Goal: Transaction & Acquisition: Purchase product/service

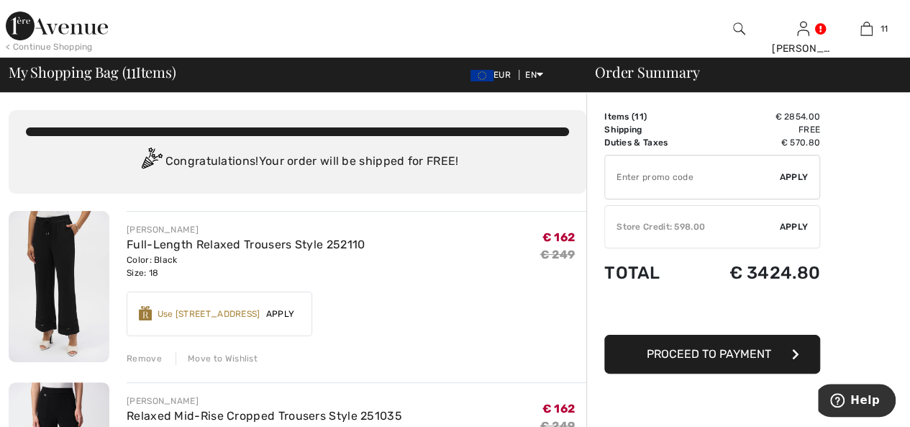
click at [142, 358] on div "Remove" at bounding box center [144, 358] width 35 height 13
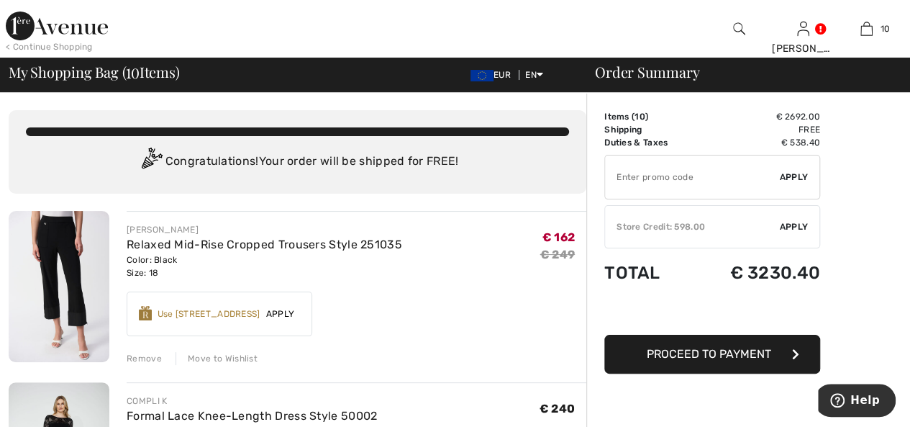
click at [144, 358] on div "Remove" at bounding box center [144, 358] width 35 height 13
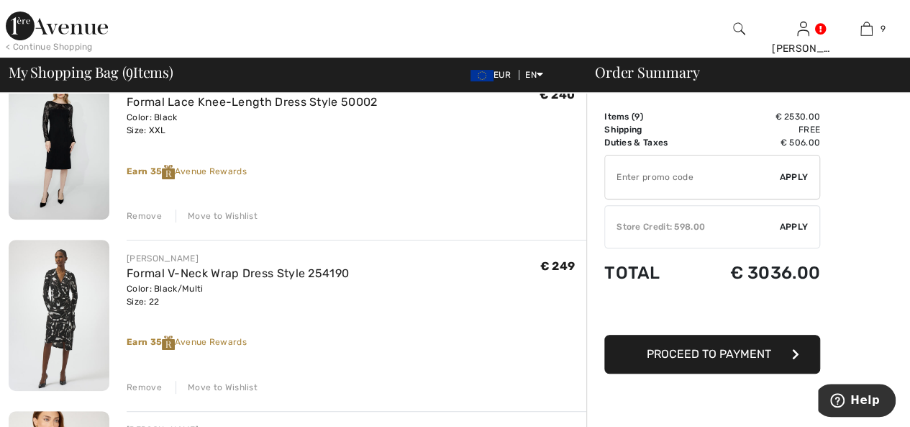
scroll to position [144, 0]
click at [150, 208] on div "Remove" at bounding box center [144, 214] width 35 height 13
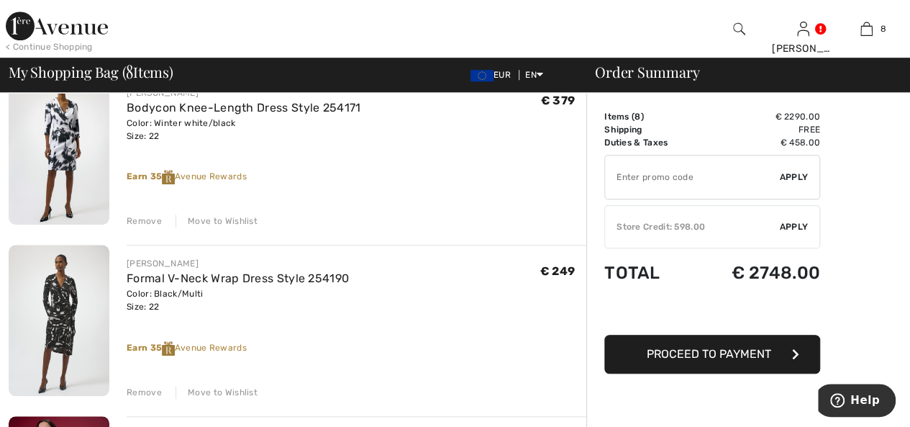
scroll to position [557, 0]
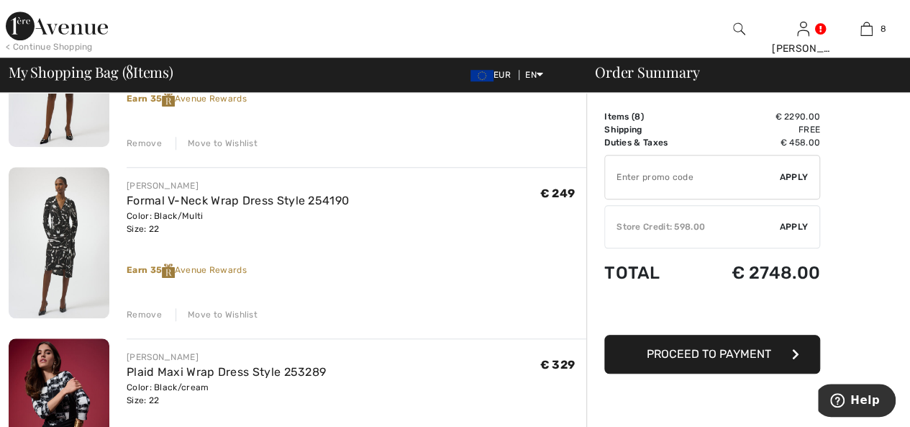
click at [150, 312] on div "Remove" at bounding box center [144, 314] width 35 height 13
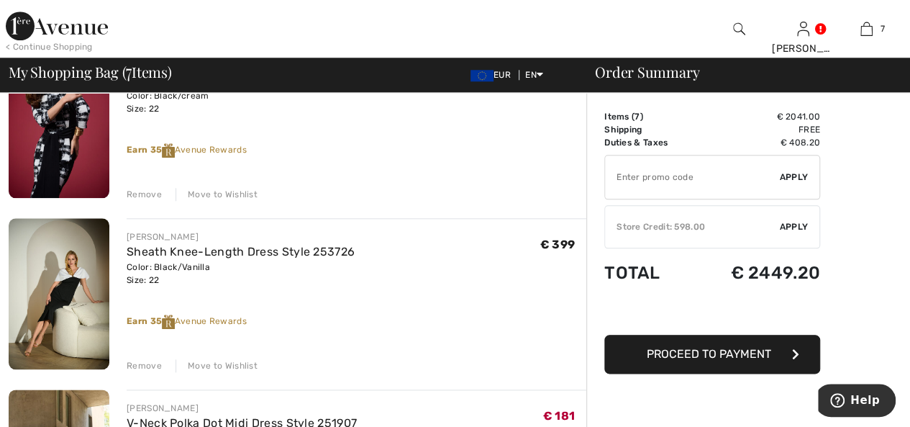
scroll to position [682, 0]
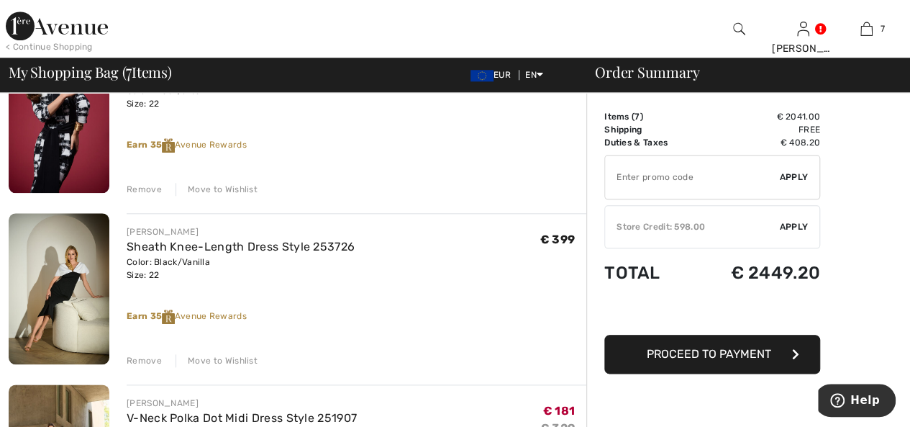
click at [153, 189] on div "Remove" at bounding box center [144, 189] width 35 height 13
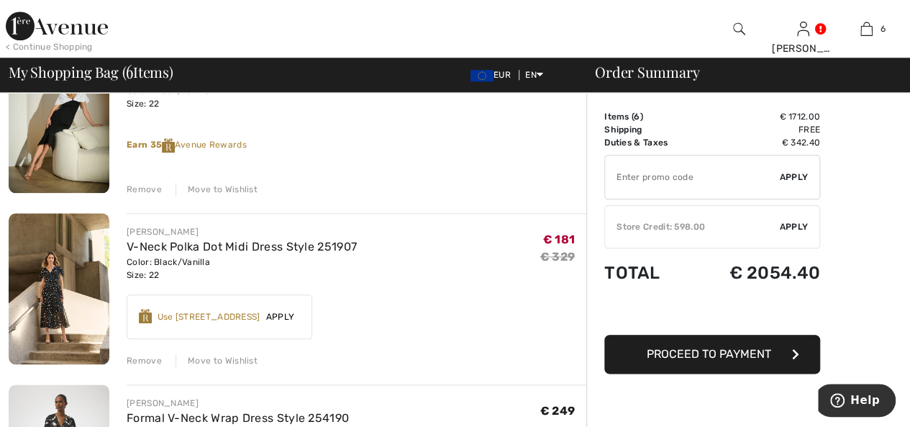
scroll to position [665, 0]
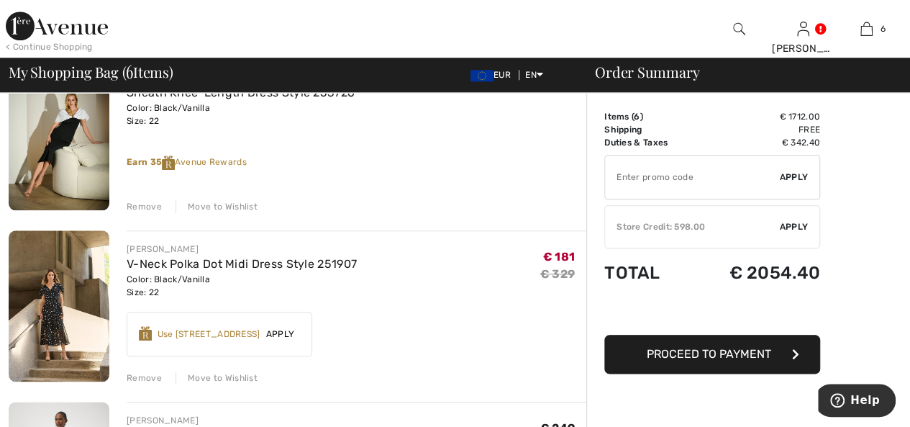
click at [148, 204] on div "Remove" at bounding box center [144, 206] width 35 height 13
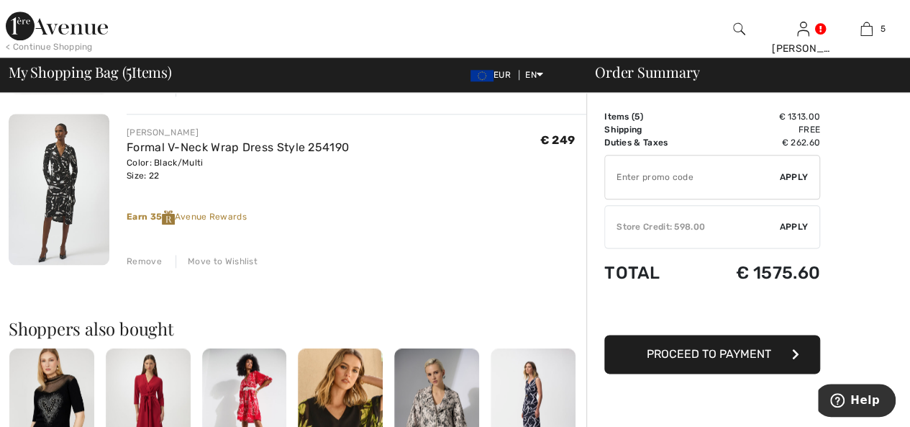
scroll to position [790, 0]
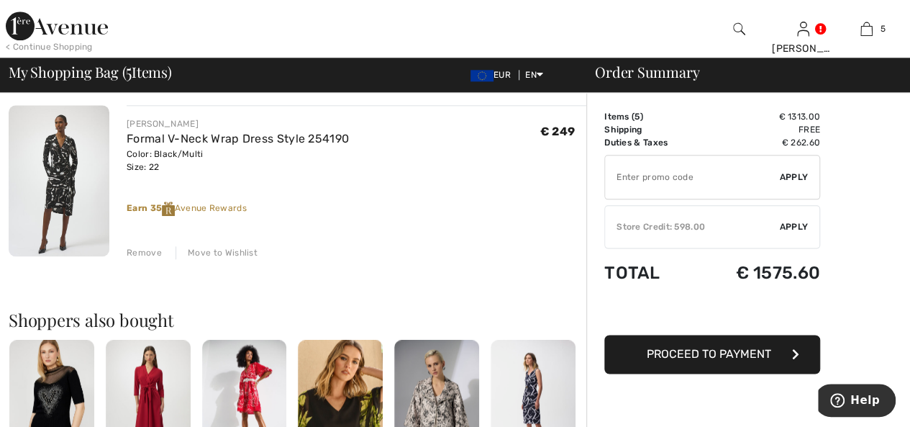
click at [154, 252] on div "Remove" at bounding box center [144, 252] width 35 height 13
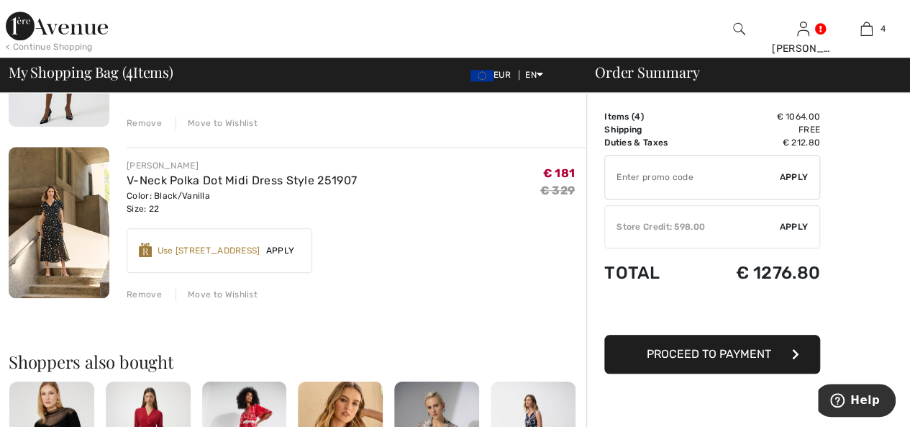
scroll to position [574, 0]
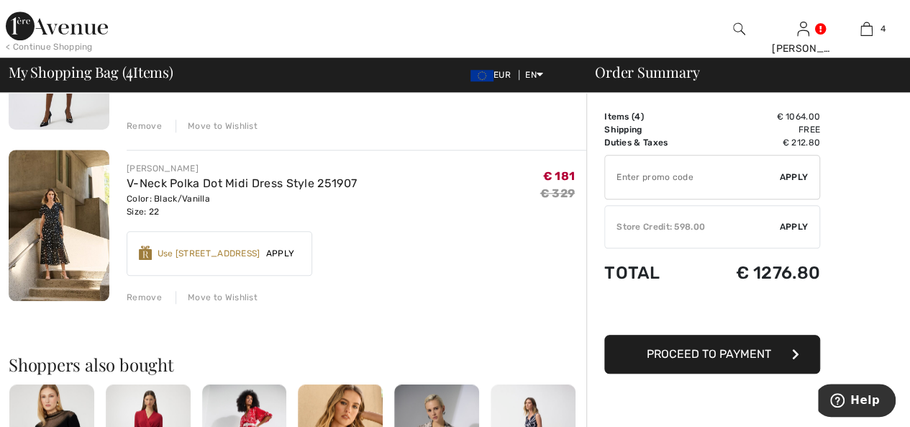
click at [47, 219] on img at bounding box center [59, 225] width 101 height 151
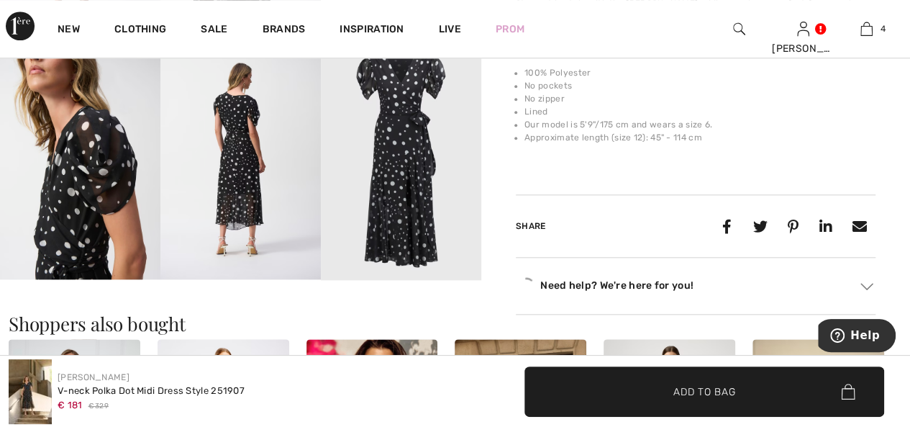
scroll to position [719, 0]
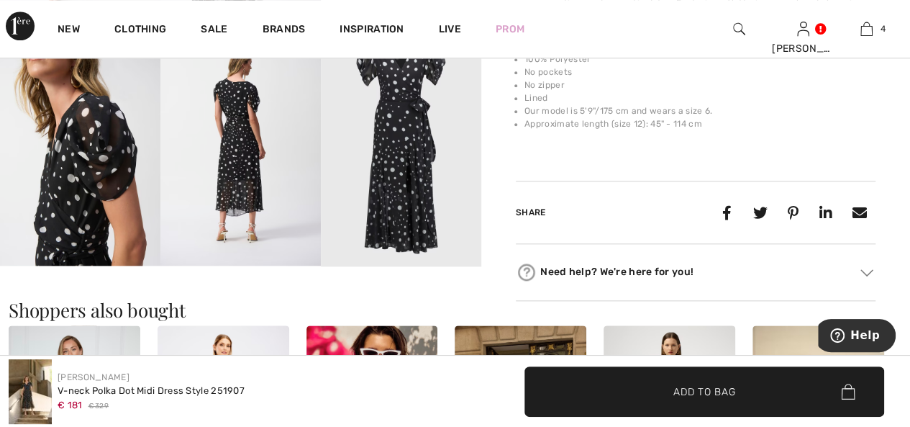
click at [237, 161] on img at bounding box center [240, 145] width 160 height 240
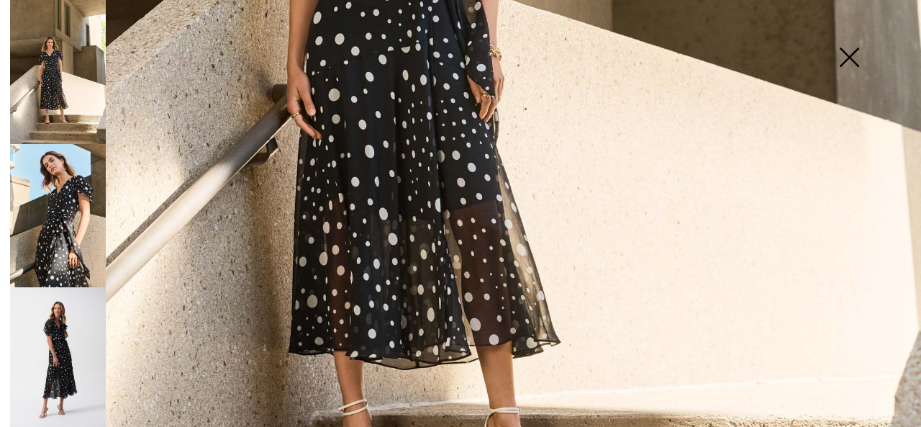
scroll to position [720, 0]
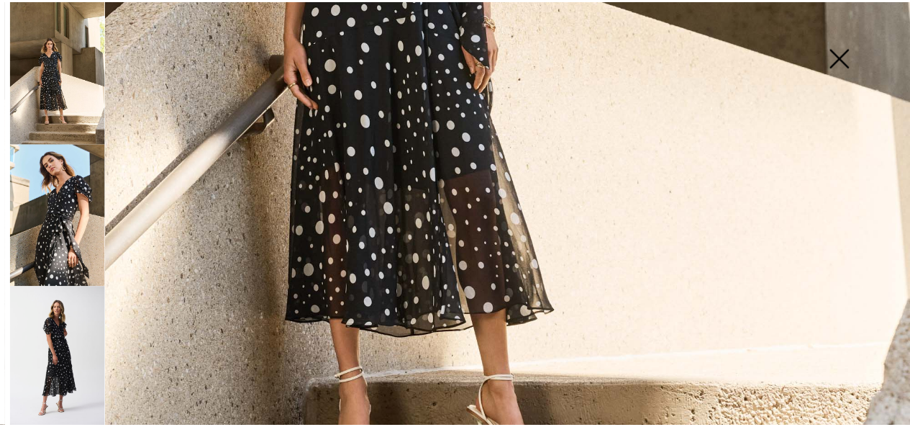
scroll to position [719, 0]
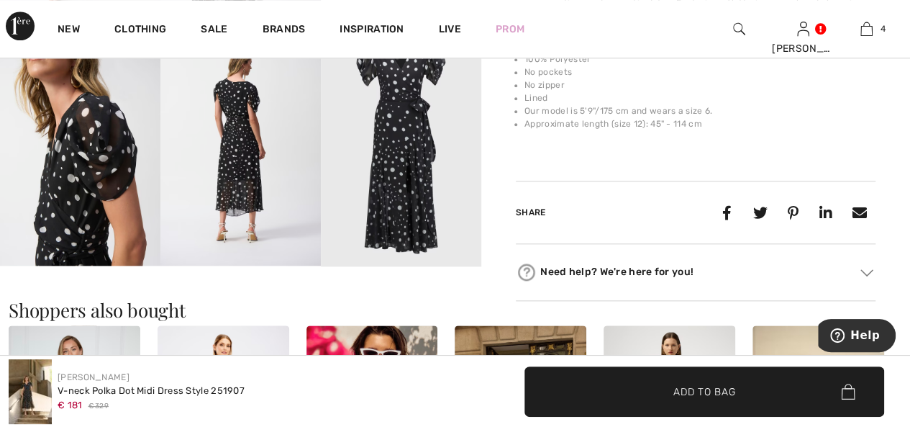
click at [411, 189] on img at bounding box center [401, 145] width 160 height 241
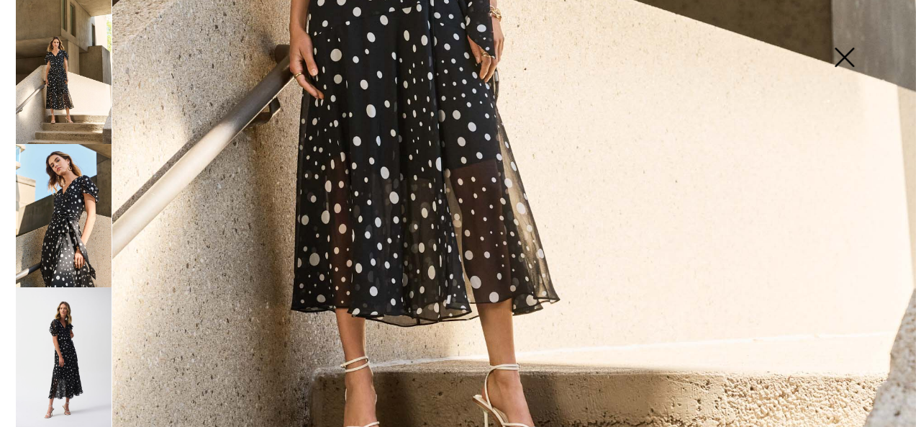
scroll to position [734, 0]
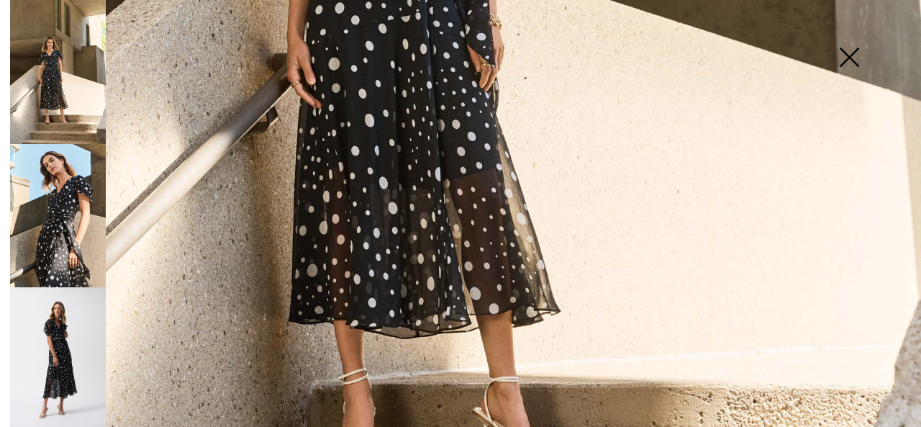
click at [55, 353] on img at bounding box center [58, 358] width 96 height 143
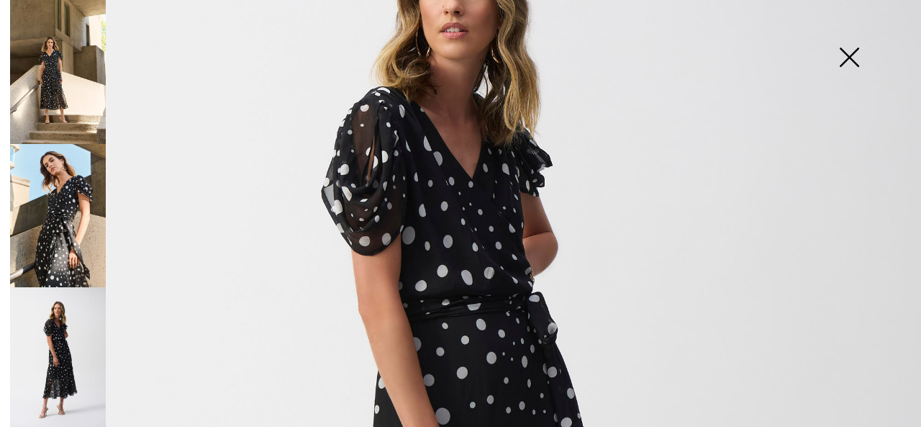
scroll to position [288, 0]
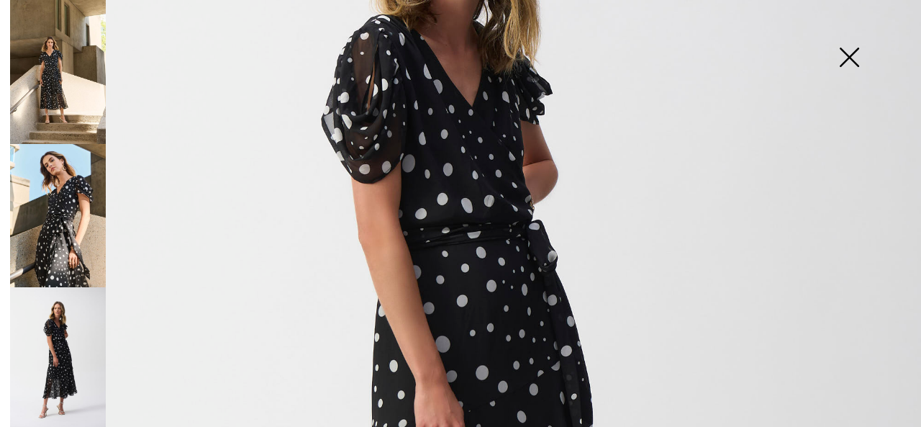
click at [59, 363] on img at bounding box center [58, 358] width 96 height 143
click at [58, 266] on img at bounding box center [58, 216] width 96 height 144
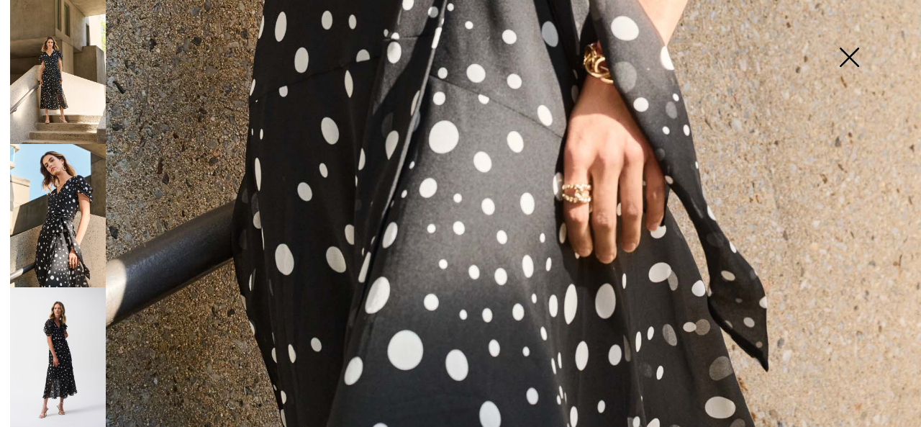
scroll to position [938, 0]
click at [849, 55] on img at bounding box center [849, 59] width 72 height 74
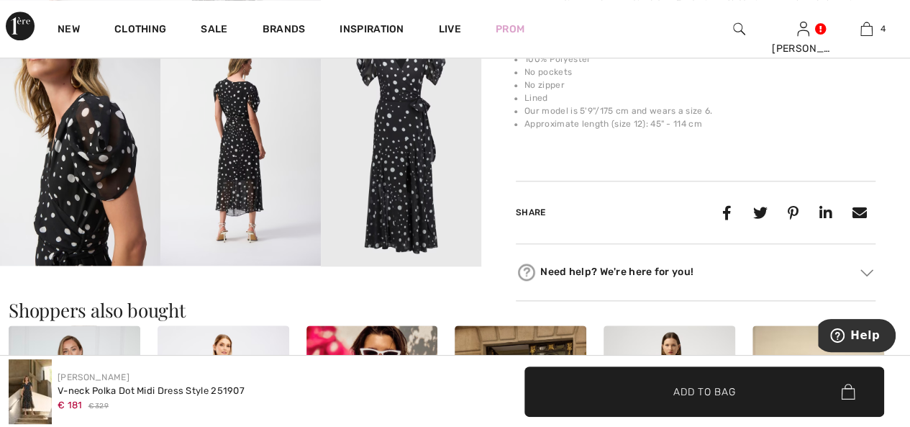
scroll to position [921, 0]
click at [240, 194] on img at bounding box center [240, 145] width 160 height 240
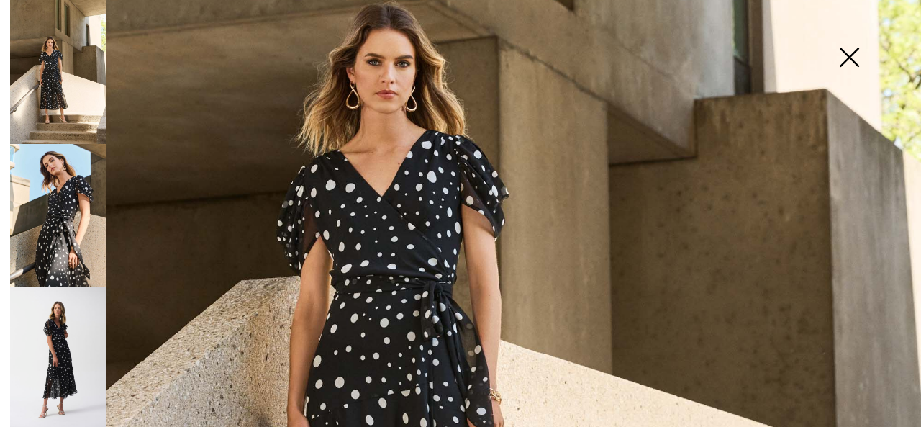
scroll to position [489, 0]
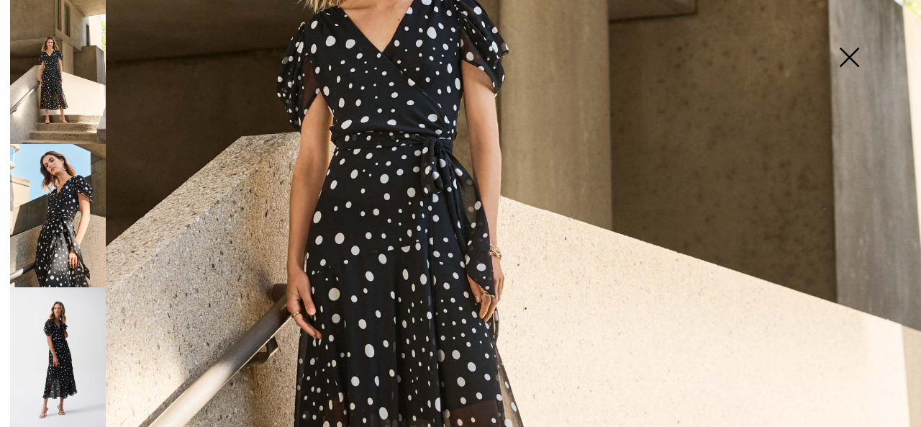
click at [852, 55] on img at bounding box center [849, 59] width 72 height 74
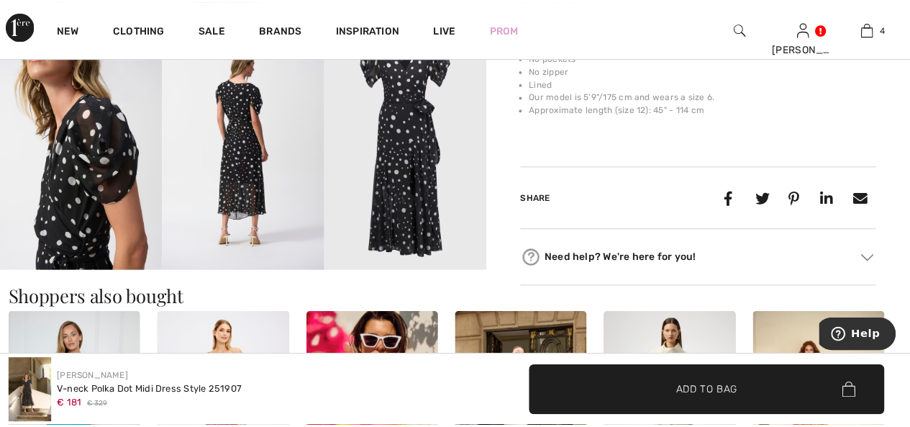
scroll to position [719, 0]
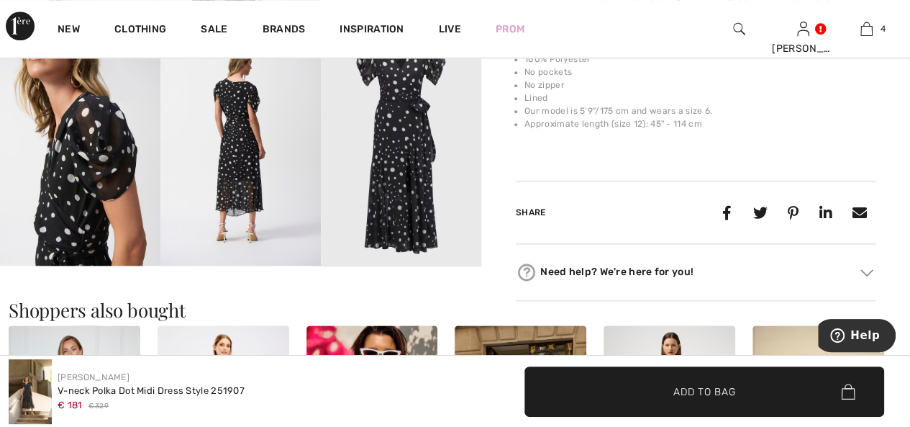
click at [402, 175] on img at bounding box center [401, 145] width 160 height 241
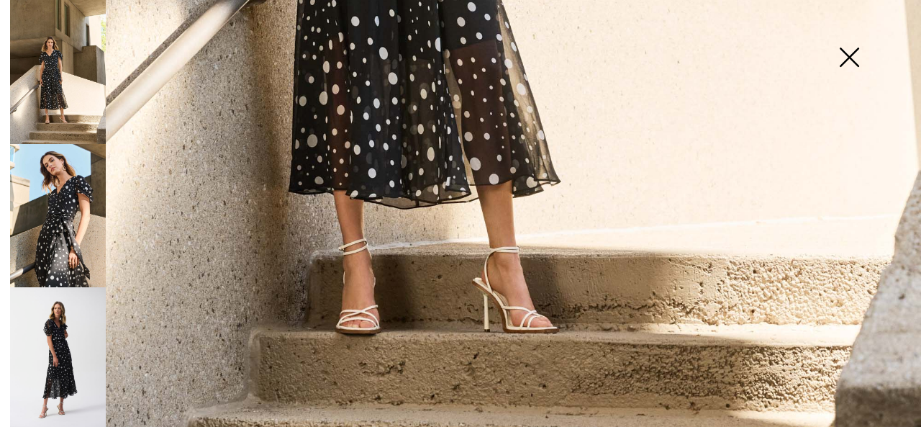
scroll to position [849, 0]
click at [852, 53] on img at bounding box center [849, 59] width 72 height 74
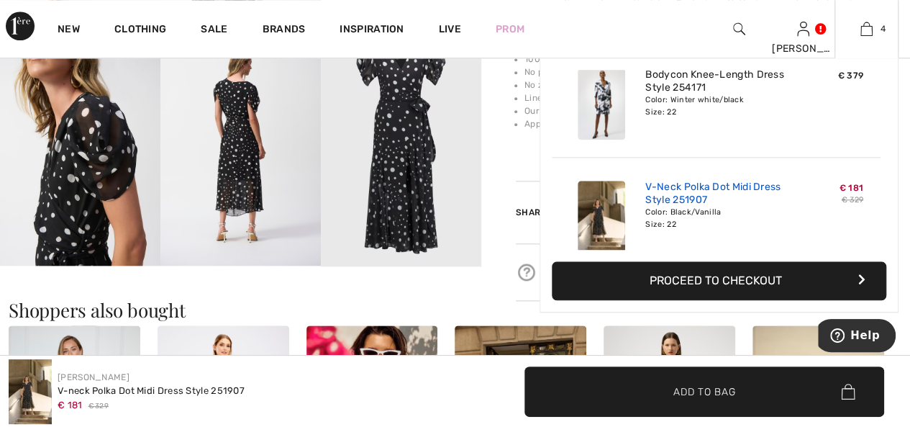
scroll to position [268, 0]
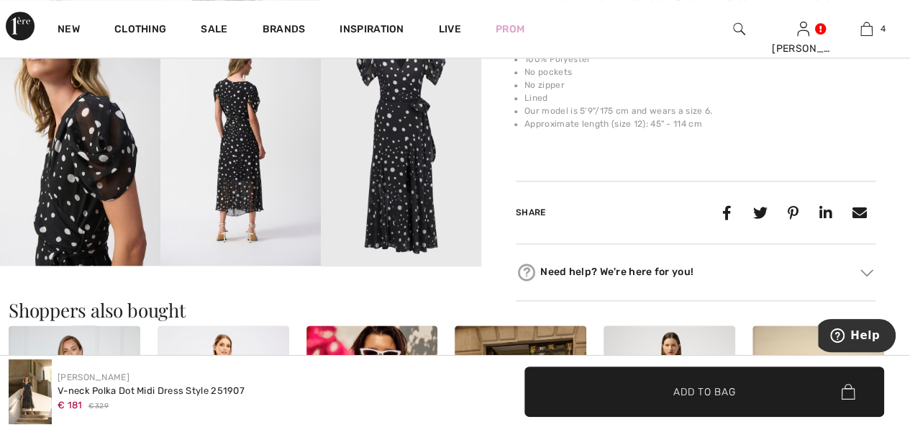
click at [235, 169] on img at bounding box center [240, 145] width 160 height 240
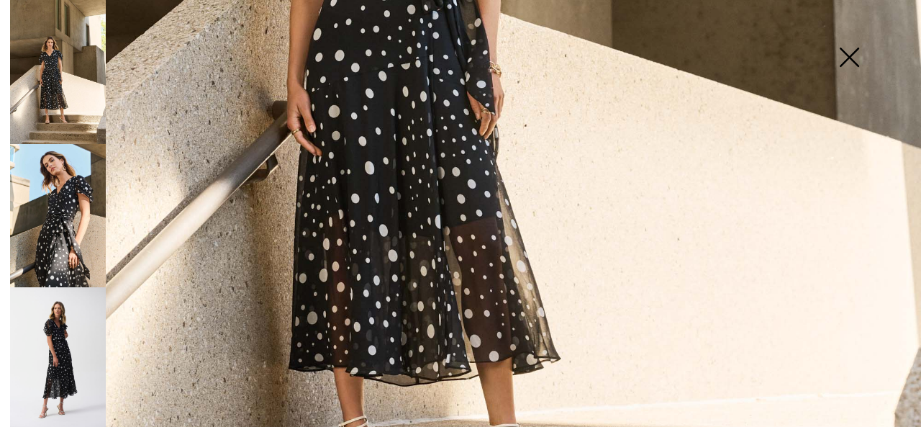
scroll to position [777, 0]
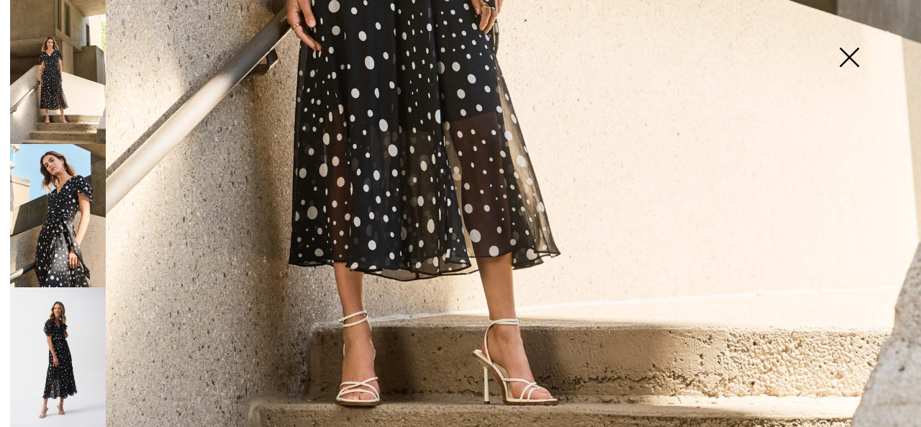
click at [838, 55] on img at bounding box center [849, 59] width 72 height 74
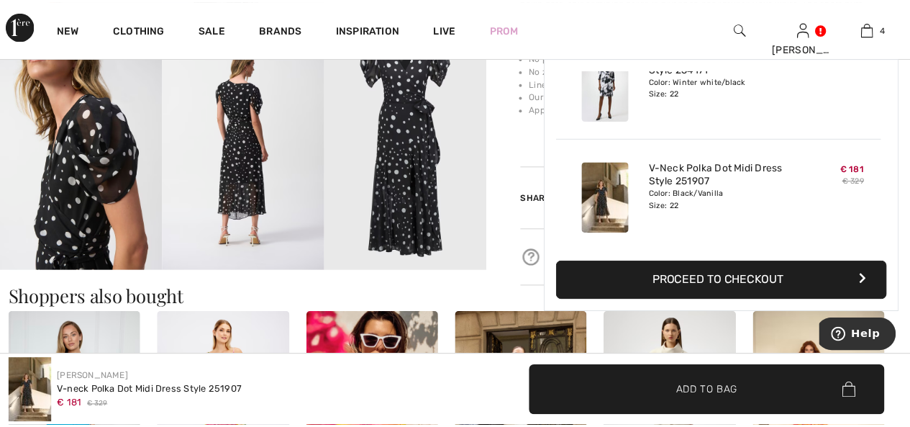
scroll to position [719, 0]
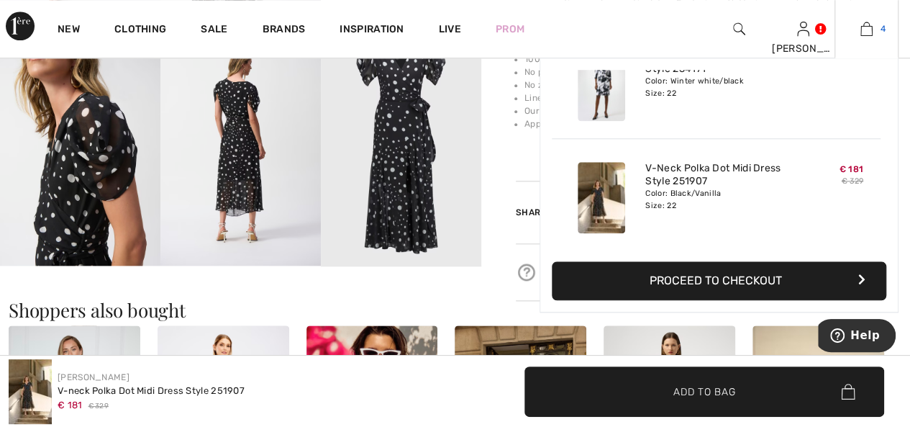
click at [870, 28] on img at bounding box center [867, 28] width 12 height 17
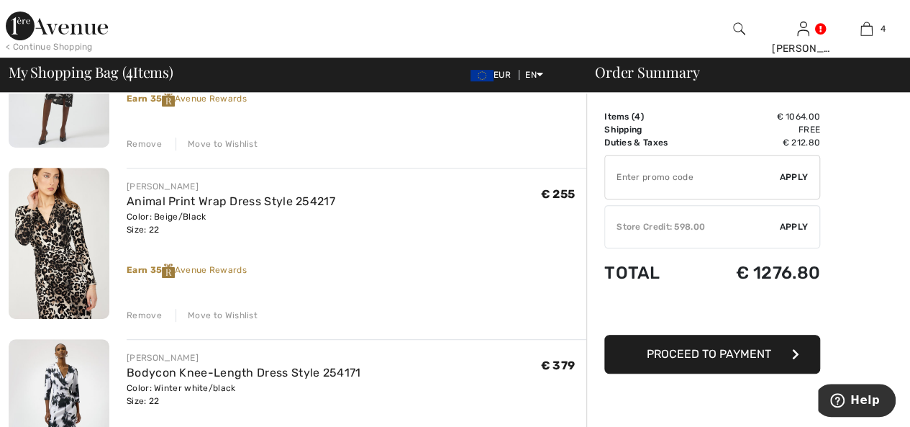
scroll to position [216, 0]
click at [146, 313] on div "Remove" at bounding box center [144, 313] width 35 height 13
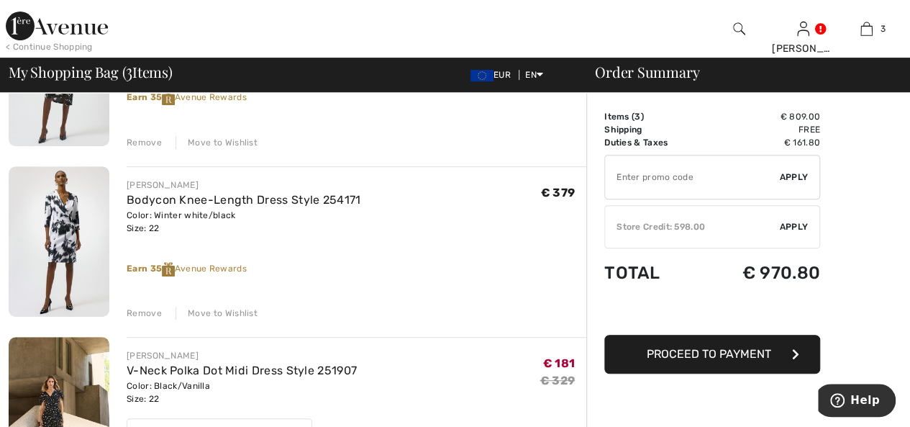
click at [145, 312] on div "Remove" at bounding box center [144, 313] width 35 height 13
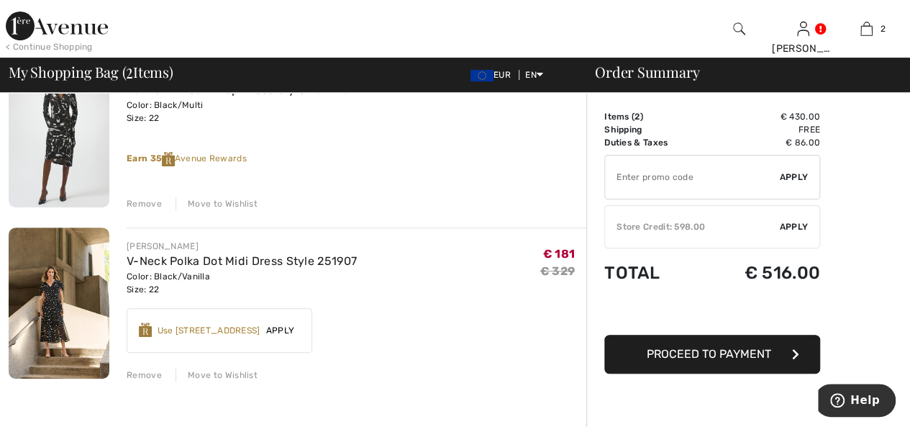
scroll to position [72, 0]
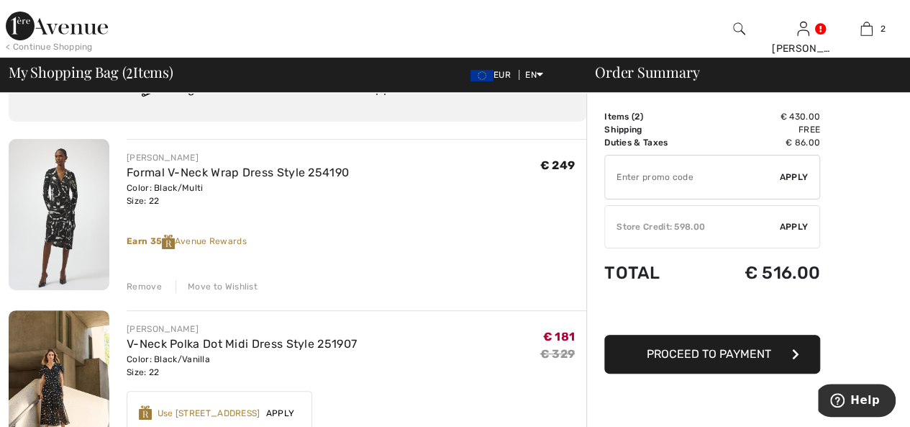
click at [60, 221] on img at bounding box center [59, 214] width 101 height 151
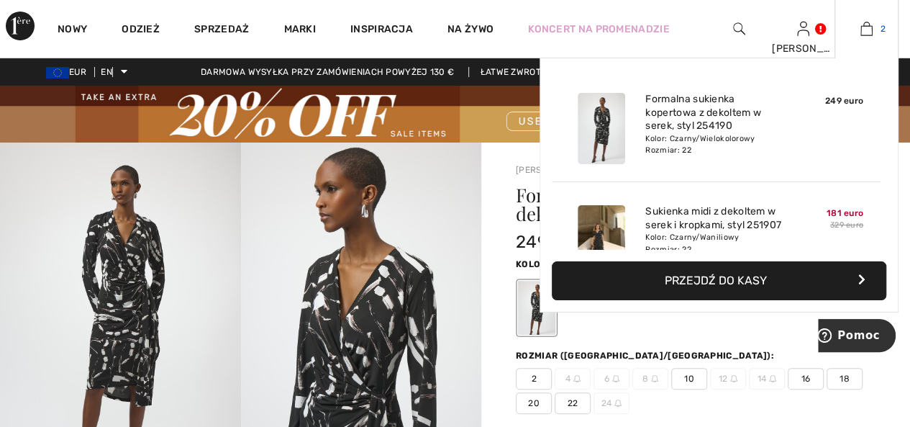
click at [862, 31] on img at bounding box center [867, 28] width 12 height 17
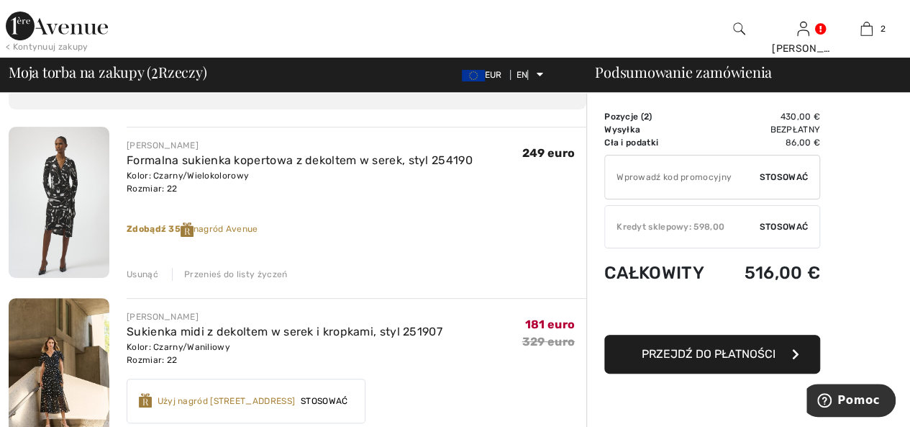
scroll to position [72, 0]
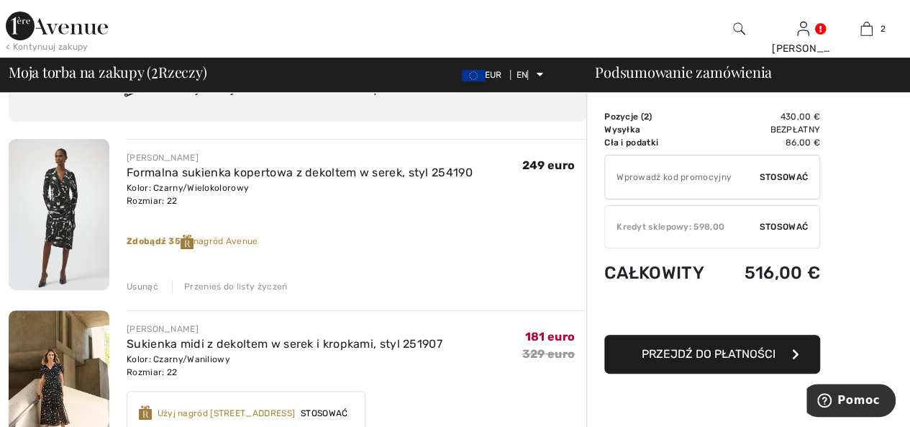
click at [661, 350] on font "Przejdź do płatności" at bounding box center [709, 354] width 134 height 14
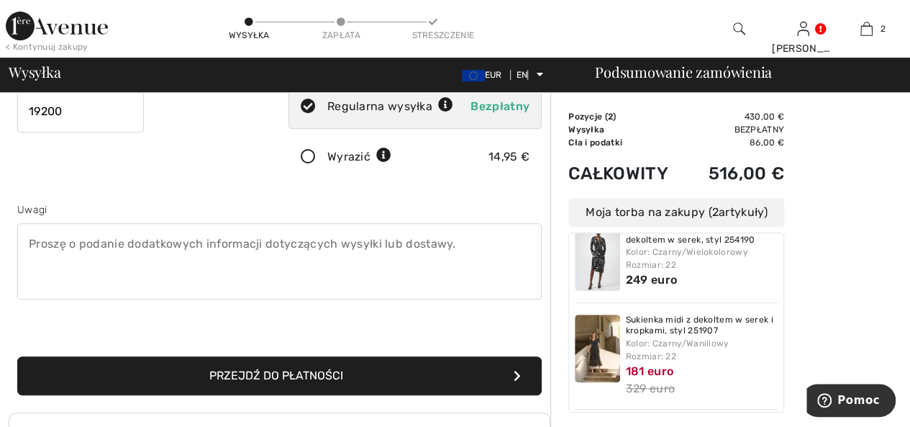
scroll to position [288, 0]
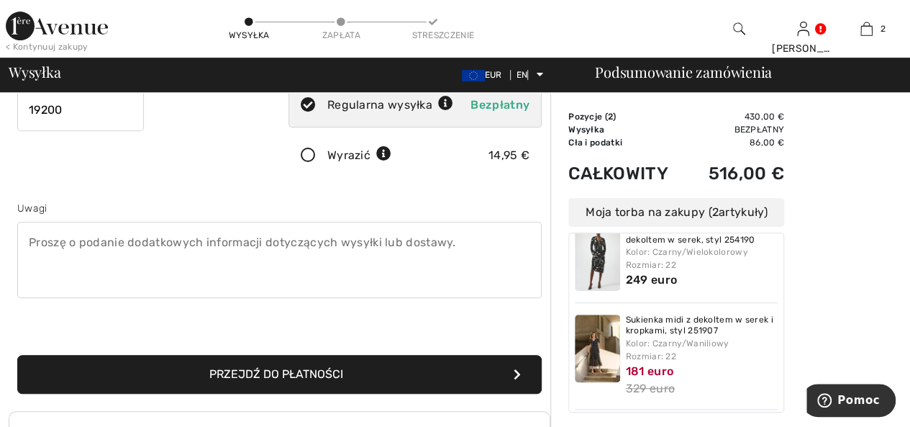
click at [380, 375] on button "Przejdź do płatności" at bounding box center [279, 374] width 525 height 39
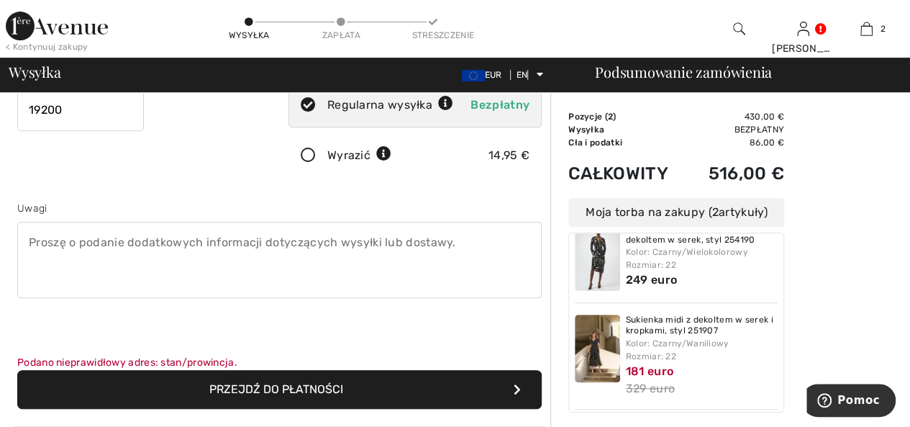
scroll to position [72, 0]
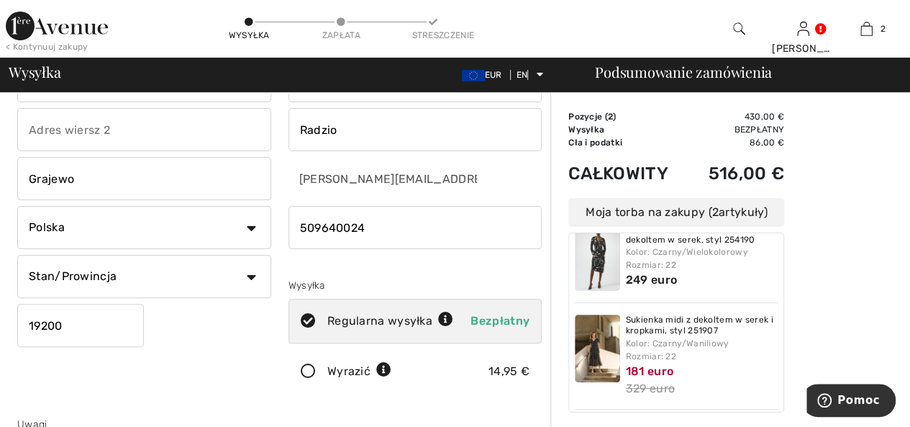
click at [253, 277] on select "Stan/Prowincja Dolnośląskie [GEOGRAPHIC_DATA] [GEOGRAPHIC_DATA] Zachodniopomors…" at bounding box center [144, 276] width 254 height 43
select select "PL"
click at [17, 255] on select "Stan/Prowincja Dolnośląskie Kujawsko-Pomorskie Łódzkie Lubelskie Lubuskie Małop…" at bounding box center [144, 276] width 254 height 43
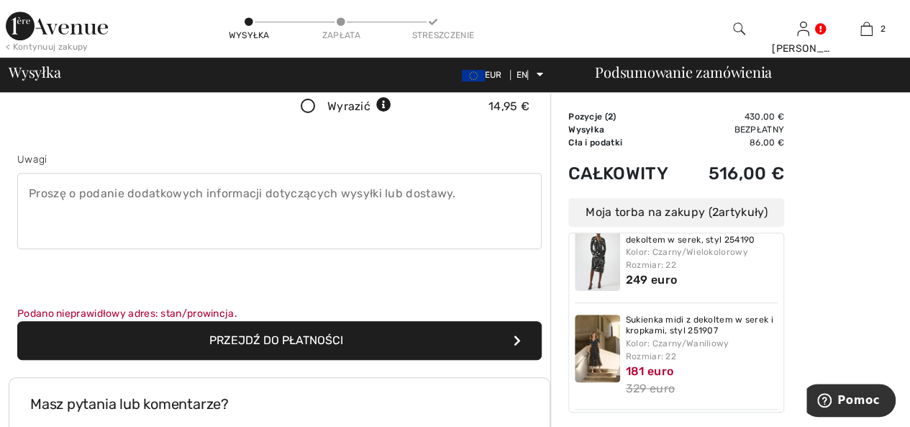
scroll to position [360, 0]
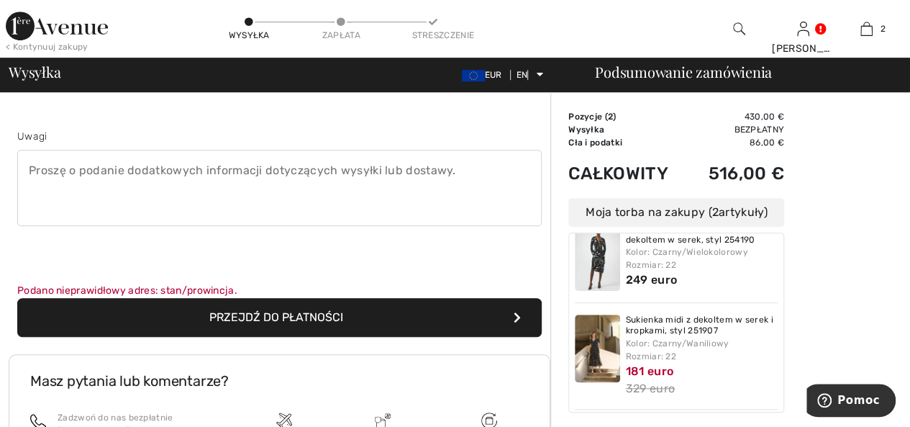
click at [209, 314] on font "Przejdź do płatności" at bounding box center [276, 317] width 134 height 14
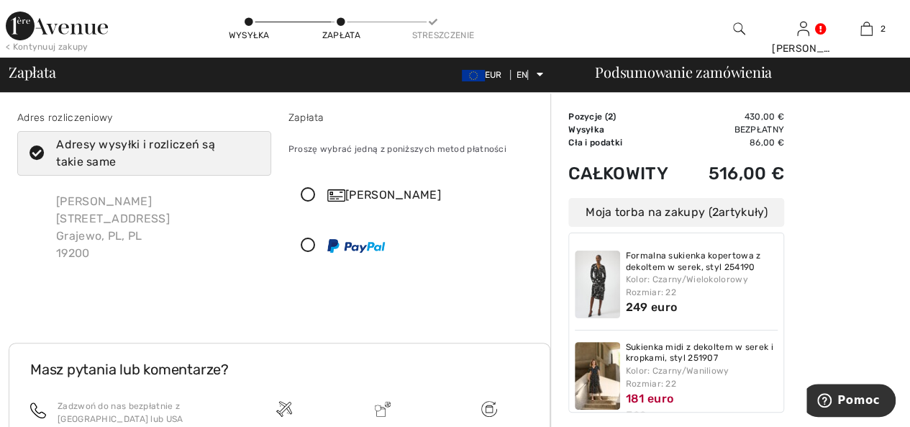
click at [305, 194] on icon at bounding box center [308, 195] width 38 height 15
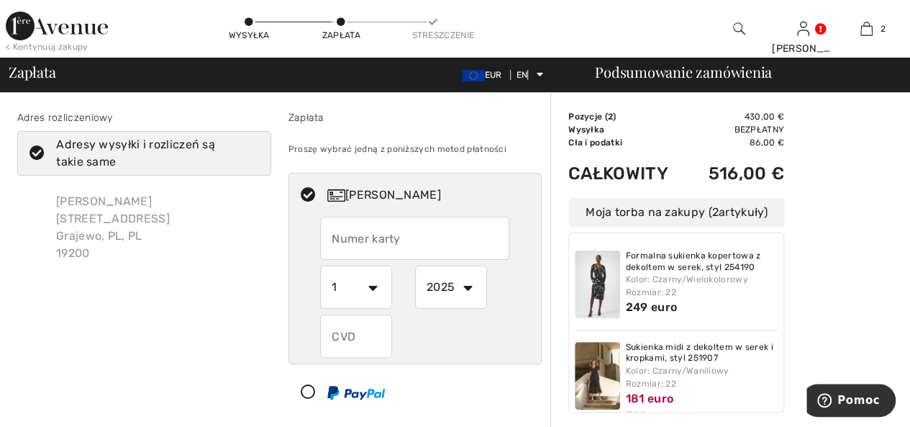
click at [356, 228] on input "text" at bounding box center [414, 238] width 189 height 43
type input "[CREDIT_CARD_NUMBER]"
click at [370, 287] on select "1 2 3 4 5 6 7 8 9 10 11 12" at bounding box center [356, 287] width 72 height 43
select select "5"
click at [320, 266] on select "1 2 3 4 5 6 7 8 9 10 11 12" at bounding box center [356, 287] width 72 height 43
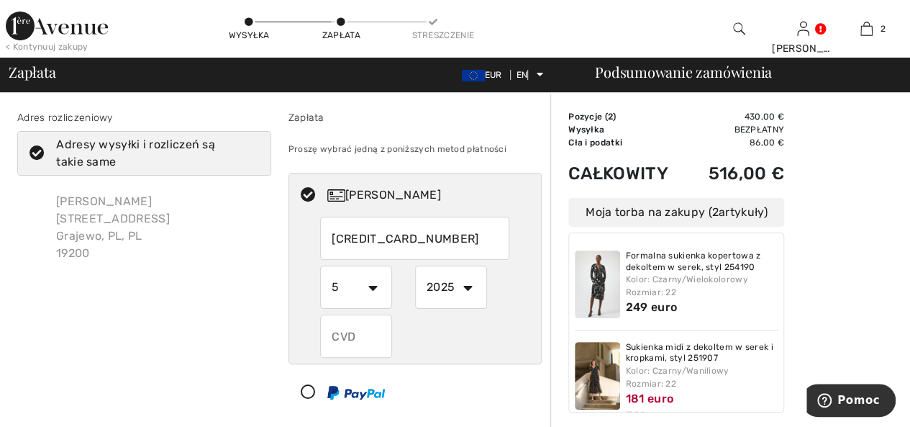
click at [468, 284] on select "2025 2026 2027 2028 2029 2030 2031 2032 2033 2034 2035" at bounding box center [451, 287] width 72 height 43
select select "2027"
click at [415, 266] on select "2025 2026 2027 2028 2029 2030 2031 2032 2033 2034 2035" at bounding box center [451, 287] width 72 height 43
click at [358, 338] on input "text" at bounding box center [356, 335] width 72 height 43
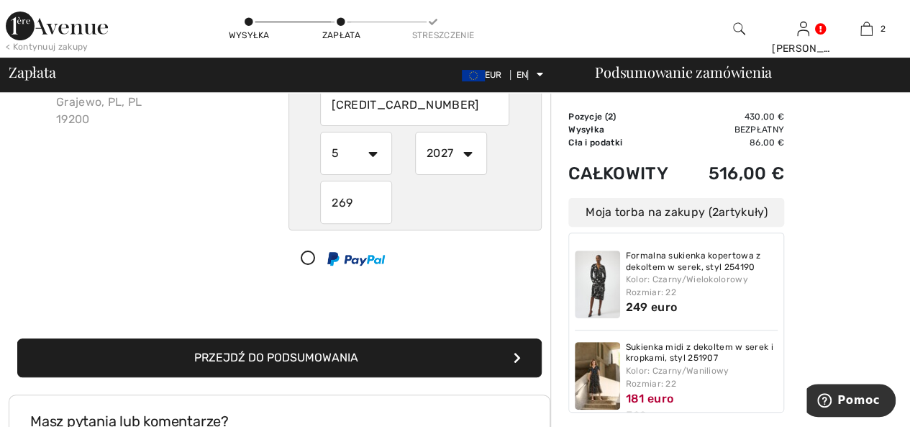
scroll to position [216, 0]
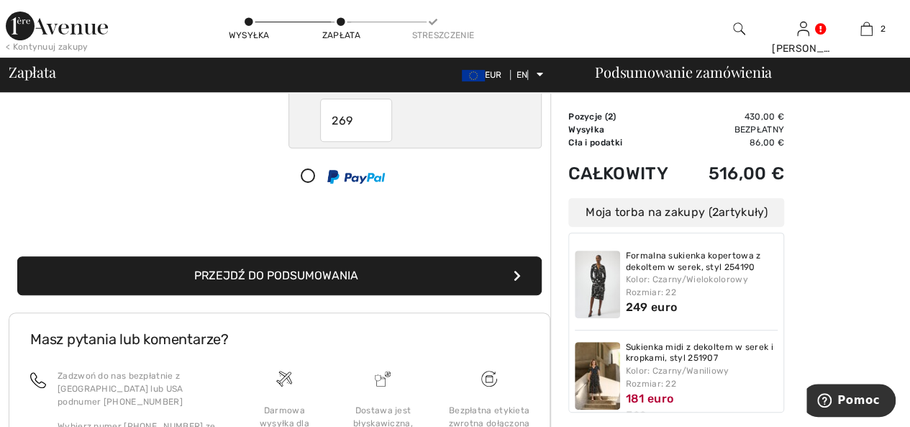
type input "269"
click at [435, 281] on button "Przejdź do podsumowania" at bounding box center [279, 275] width 525 height 39
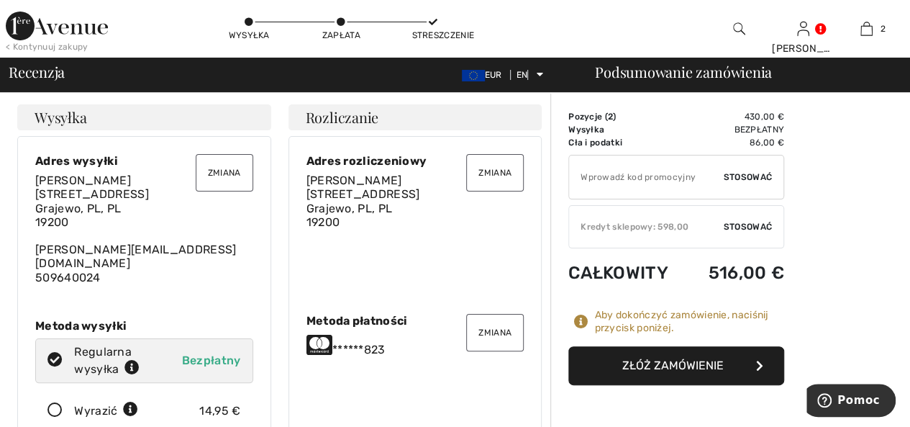
click at [588, 359] on button "Złóż zamówienie" at bounding box center [677, 365] width 216 height 39
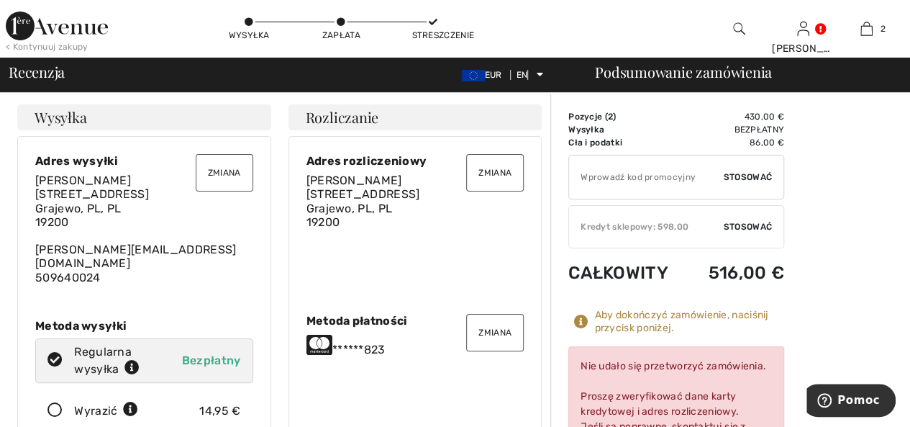
click at [502, 327] on font "Zmiana" at bounding box center [495, 332] width 33 height 10
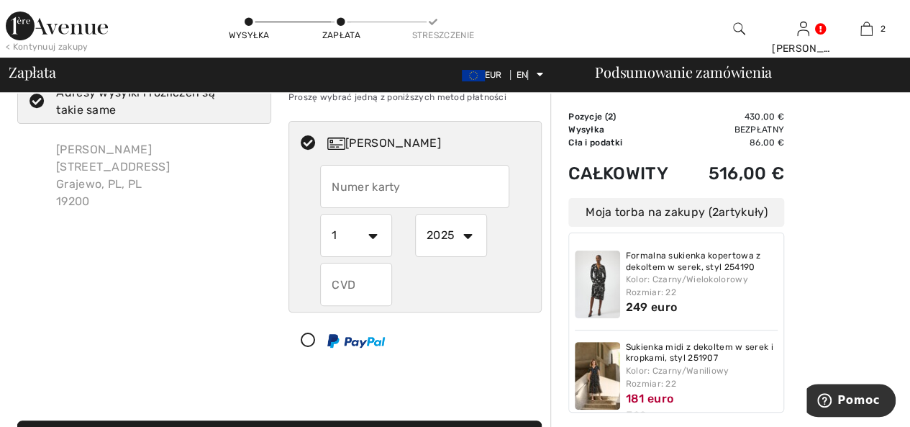
click at [430, 191] on input "text" at bounding box center [414, 186] width 189 height 43
radio input "true"
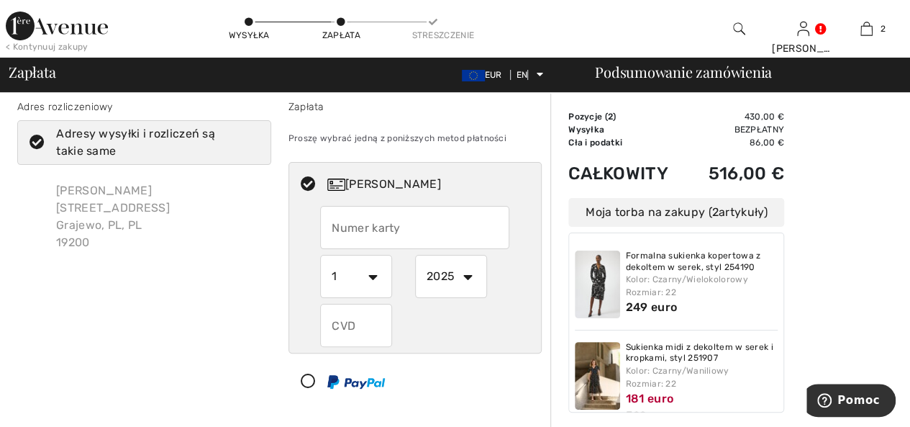
scroll to position [216, 0]
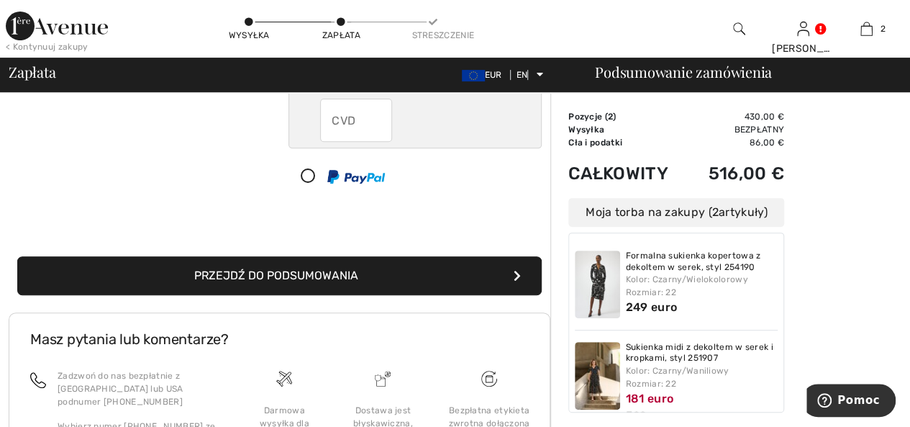
click at [307, 173] on div at bounding box center [409, 176] width 241 height 43
select select "1"
select select "2025"
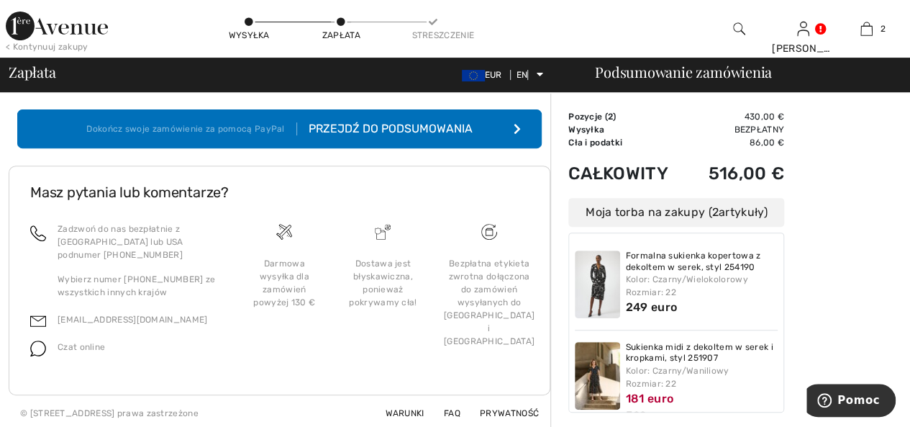
click at [409, 130] on font "Przejdź do podsumowania" at bounding box center [391, 129] width 164 height 14
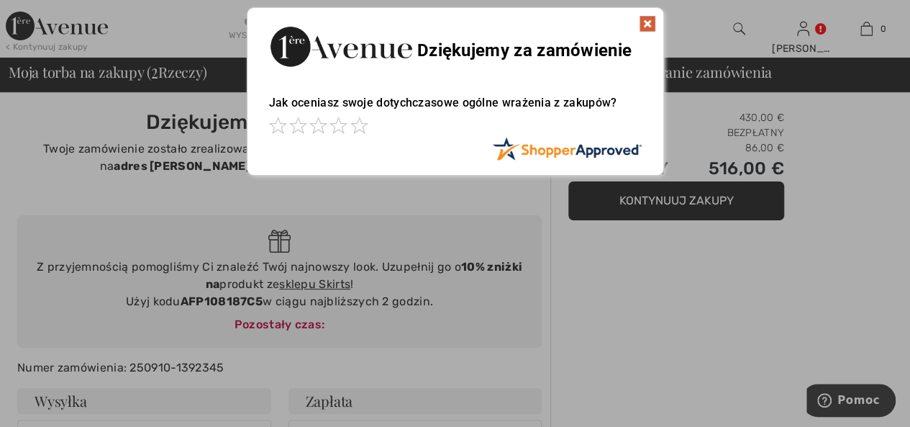
click at [648, 19] on img at bounding box center [647, 23] width 17 height 17
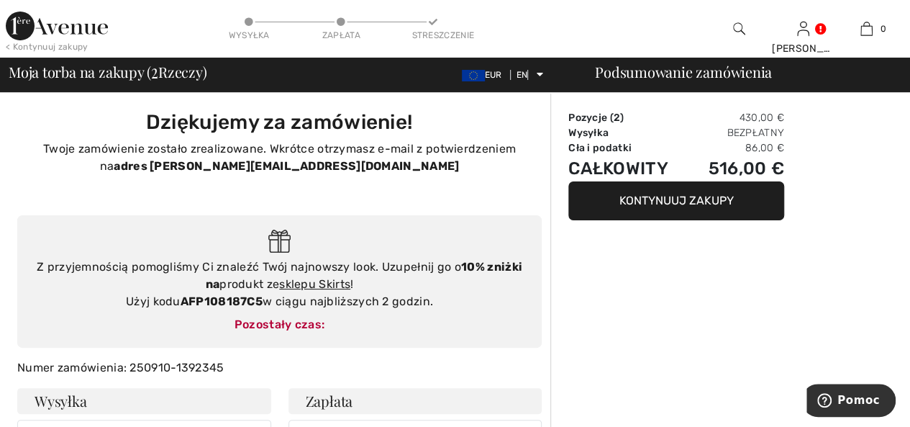
click at [694, 198] on font "Kontynuuj zakupy" at bounding box center [677, 201] width 114 height 14
